Goal: Information Seeking & Learning: Learn about a topic

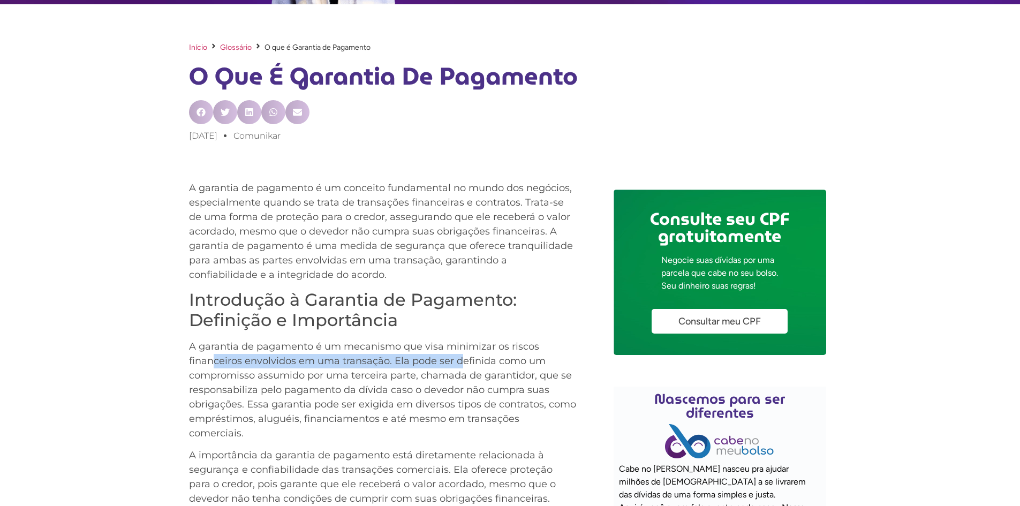
drag, startPoint x: 214, startPoint y: 358, endPoint x: 462, endPoint y: 357, distance: 248.3
click at [462, 357] on p "A garantia de pagamento é um mecanismo que visa minimizar os riscos financeiros…" at bounding box center [382, 389] width 387 height 101
click at [494, 356] on p "A garantia de pagamento é um mecanismo que visa minimizar os riscos financeiros…" at bounding box center [382, 389] width 387 height 101
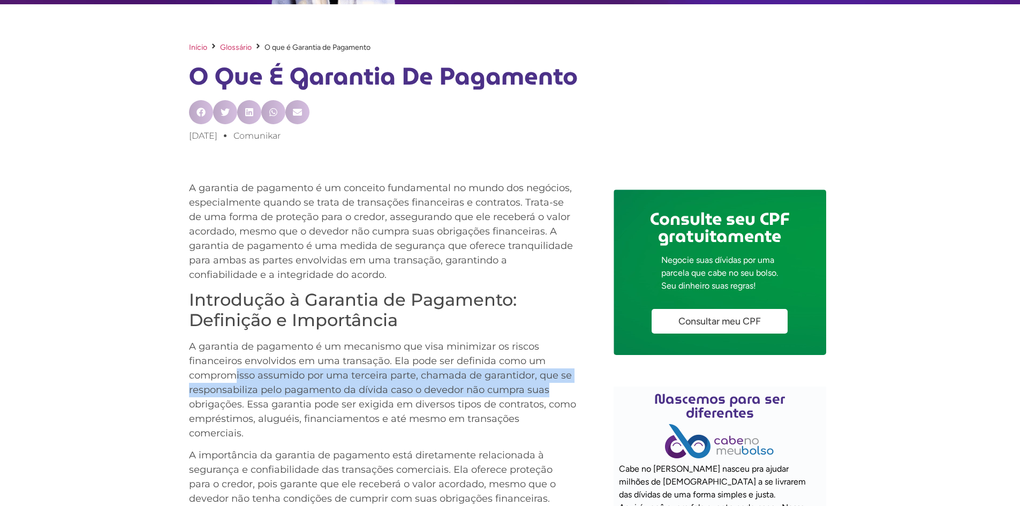
drag, startPoint x: 235, startPoint y: 378, endPoint x: 570, endPoint y: 383, distance: 334.5
click at [570, 383] on p "A garantia de pagamento é um mecanismo que visa minimizar os riscos financeiros…" at bounding box center [382, 389] width 387 height 101
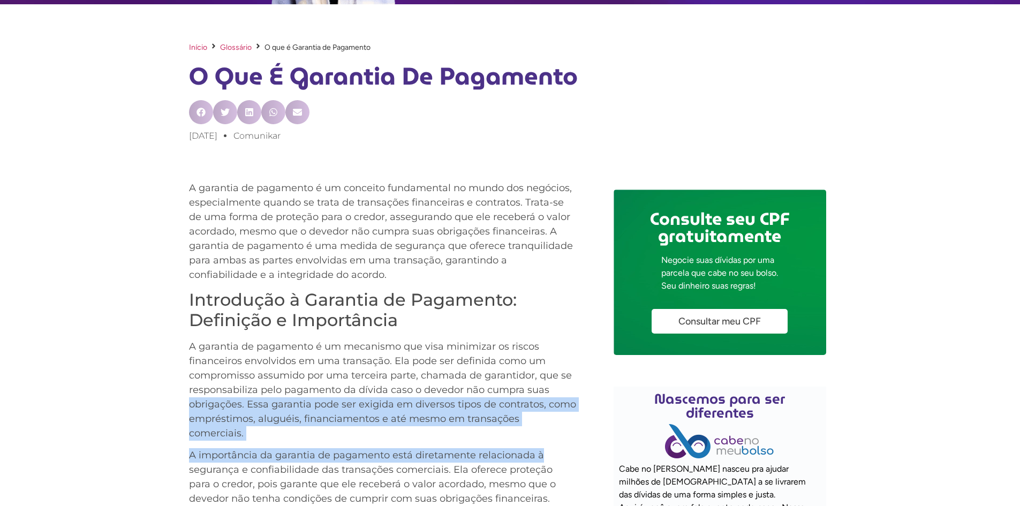
drag, startPoint x: 187, startPoint y: 401, endPoint x: 595, endPoint y: 427, distance: 408.1
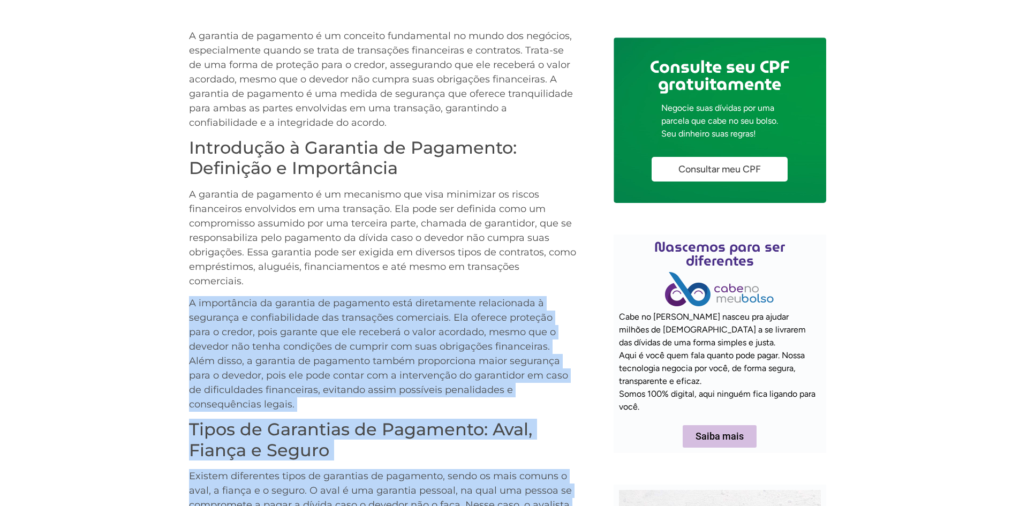
scroll to position [521, 0]
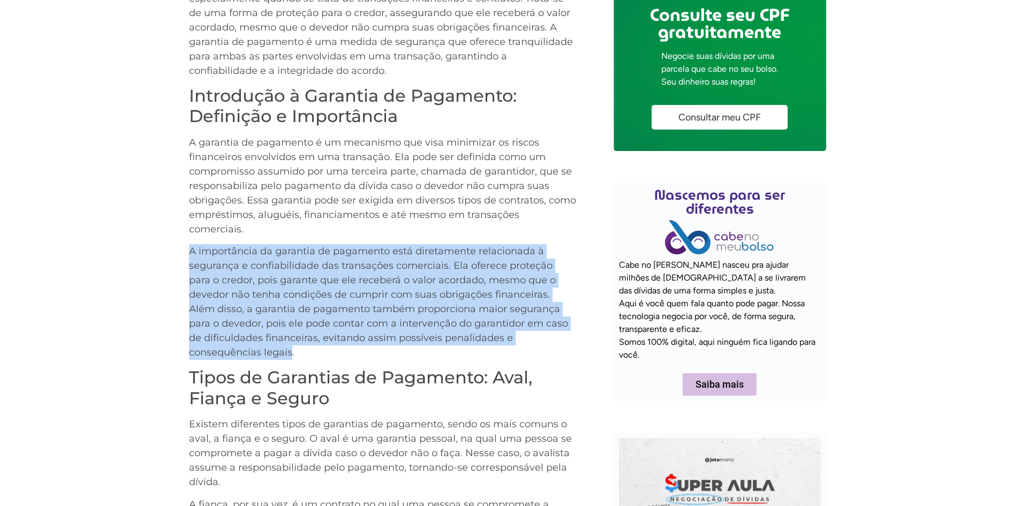
drag, startPoint x: 189, startPoint y: 441, endPoint x: 537, endPoint y: 322, distance: 367.1
click at [537, 322] on p "A importância da garantia de pagamento está diretamente relacionada à segurança…" at bounding box center [382, 302] width 387 height 116
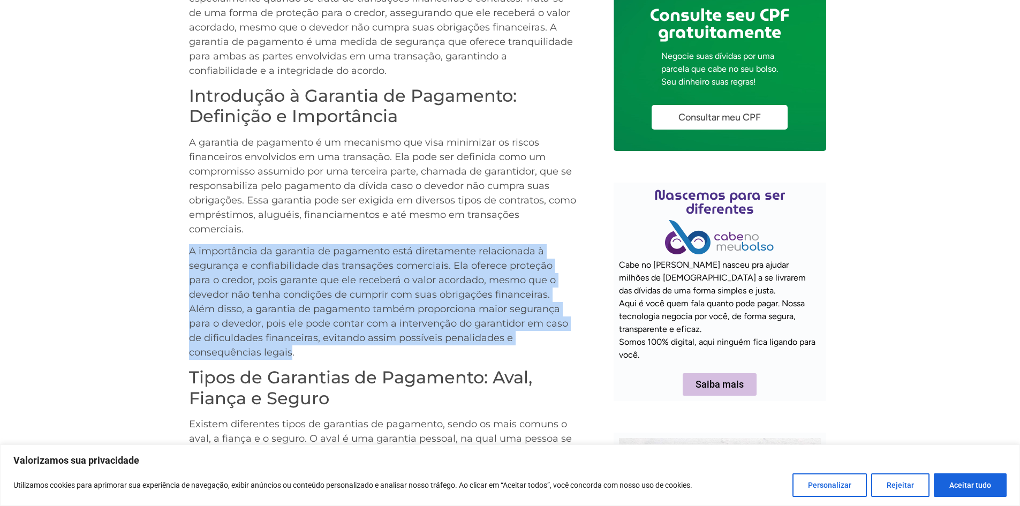
click at [461, 266] on p "A importância da garantia de pagamento está diretamente relacionada à segurança…" at bounding box center [382, 302] width 387 height 116
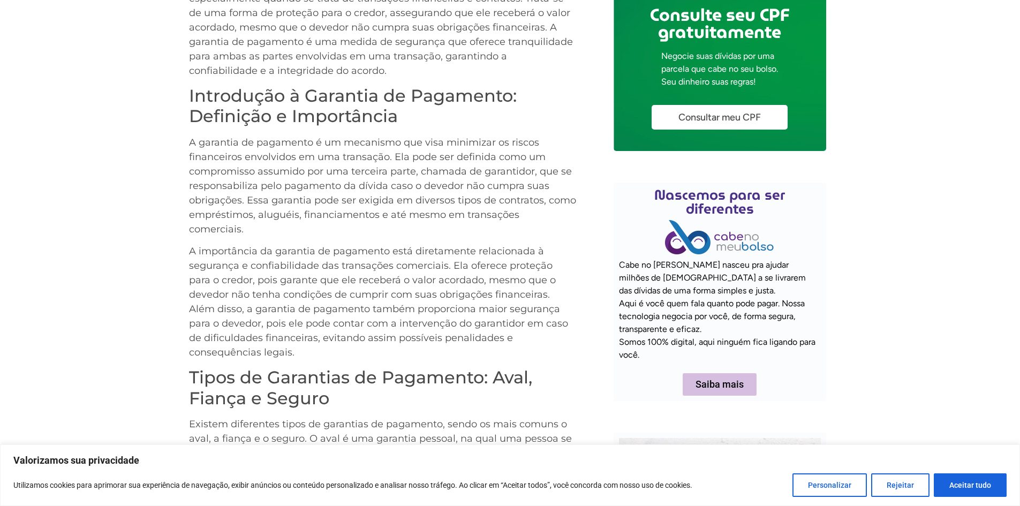
click at [546, 266] on p "A importância da garantia de pagamento está diretamente relacionada à segurança…" at bounding box center [382, 302] width 387 height 116
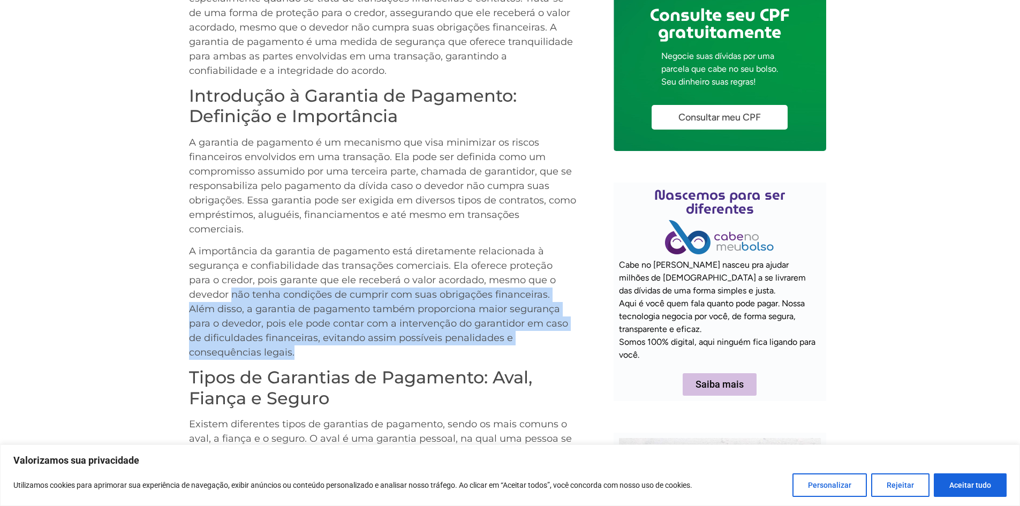
drag, startPoint x: 187, startPoint y: 279, endPoint x: 565, endPoint y: 320, distance: 379.5
click at [565, 320] on div "A garantia de pagamento é um conceito fundamental no mundo dos negócios, especi…" at bounding box center [510, 380] width 1020 height 800
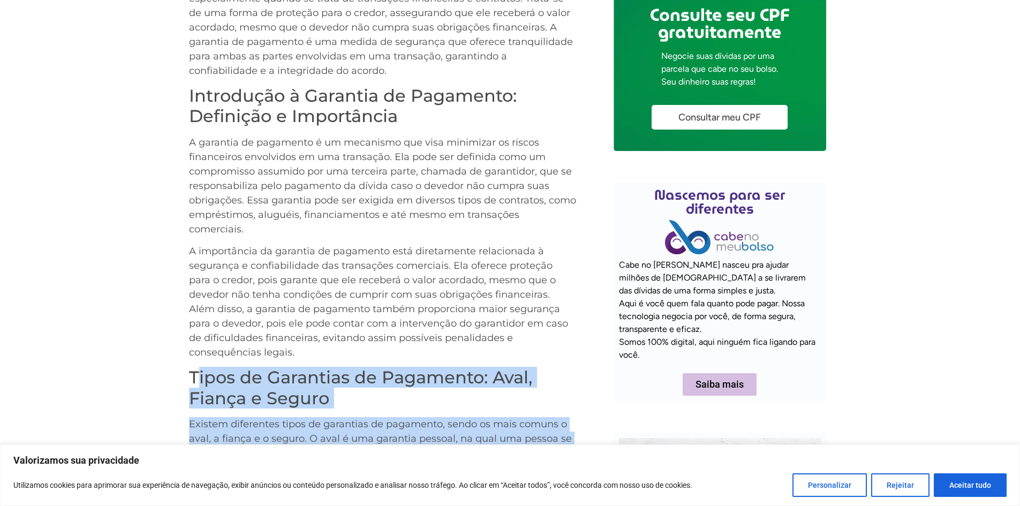
drag, startPoint x: 195, startPoint y: 351, endPoint x: 566, endPoint y: 440, distance: 381.6
click at [566, 440] on div "A garantia de pagamento é um conceito fundamental no mundo dos negócios, especi…" at bounding box center [382, 378] width 387 height 803
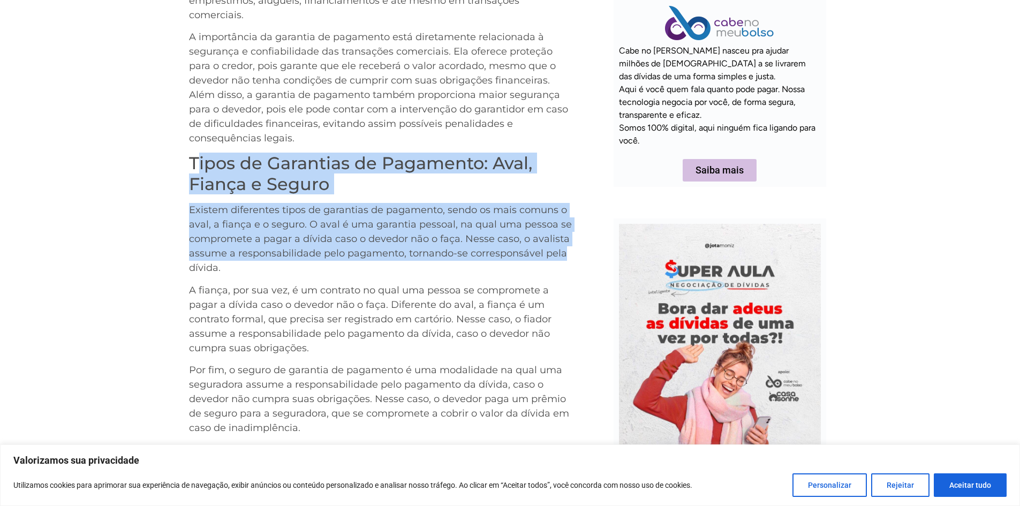
scroll to position [749, 0]
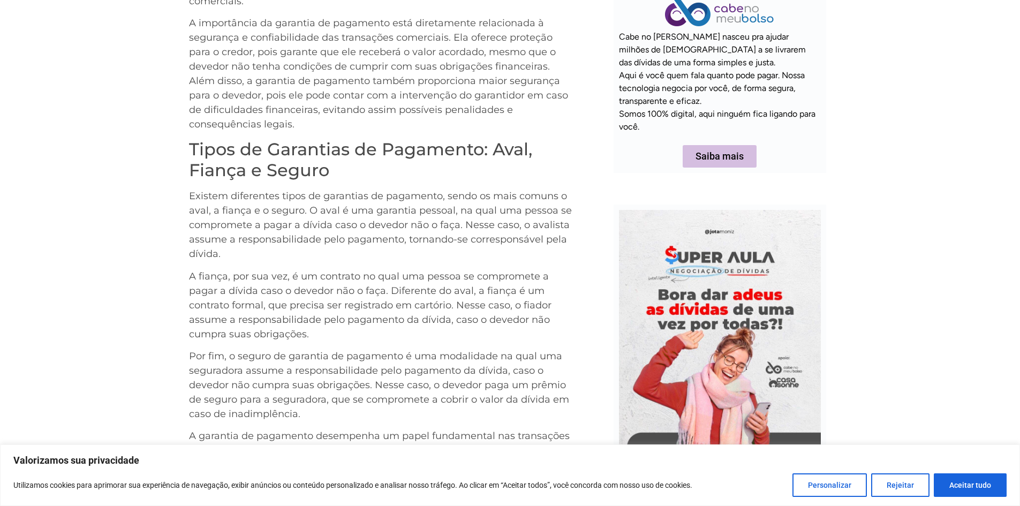
click at [178, 225] on div "A garantia de pagamento é um conceito fundamental no mundo dos negócios, especi…" at bounding box center [510, 152] width 1020 height 800
drag, startPoint x: 406, startPoint y: 207, endPoint x: 404, endPoint y: 222, distance: 15.1
click at [404, 222] on p "Existem diferentes tipos de garantias de pagamento, sendo os mais comuns o aval…" at bounding box center [382, 225] width 387 height 72
click at [232, 269] on p "A fiança, por sua vez, é um contrato no qual uma pessoa se compromete a pagar a…" at bounding box center [382, 305] width 387 height 72
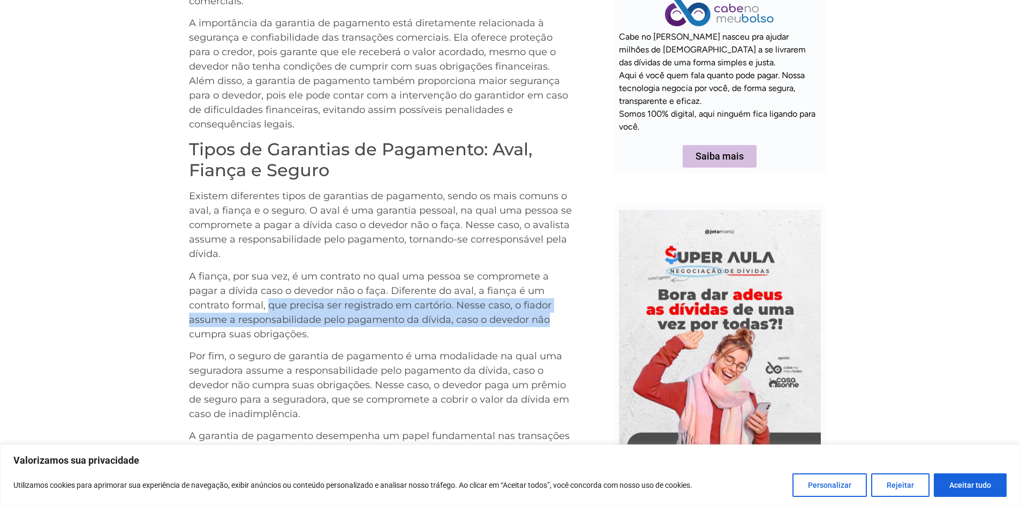
drag, startPoint x: 271, startPoint y: 277, endPoint x: 557, endPoint y: 286, distance: 286.5
click at [557, 286] on p "A fiança, por sua vez, é um contrato no qual uma pessoa se compromete a pagar a…" at bounding box center [382, 305] width 387 height 72
